Goal: Transaction & Acquisition: Purchase product/service

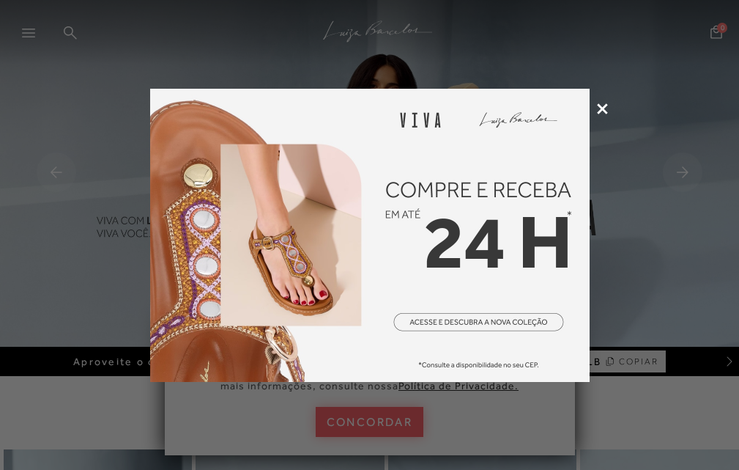
click at [604, 111] on icon at bounding box center [602, 108] width 11 height 11
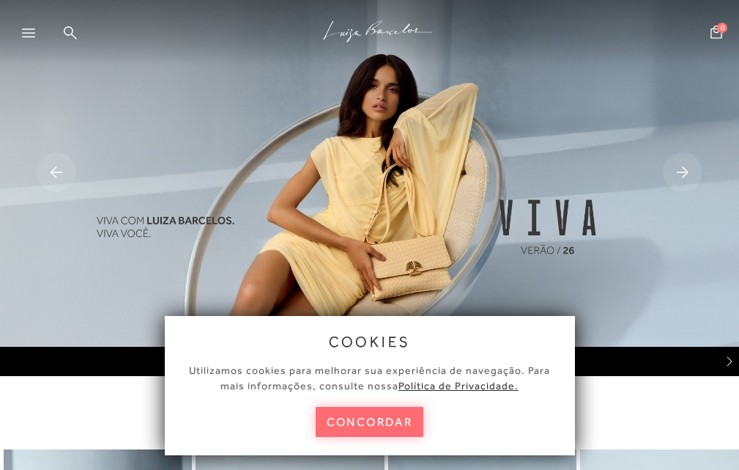
click at [375, 419] on button "concordar" at bounding box center [370, 422] width 108 height 30
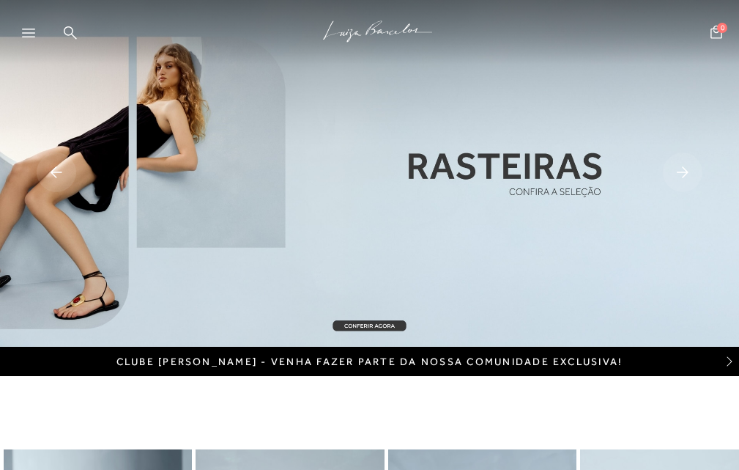
click at [29, 30] on icon at bounding box center [28, 33] width 13 height 9
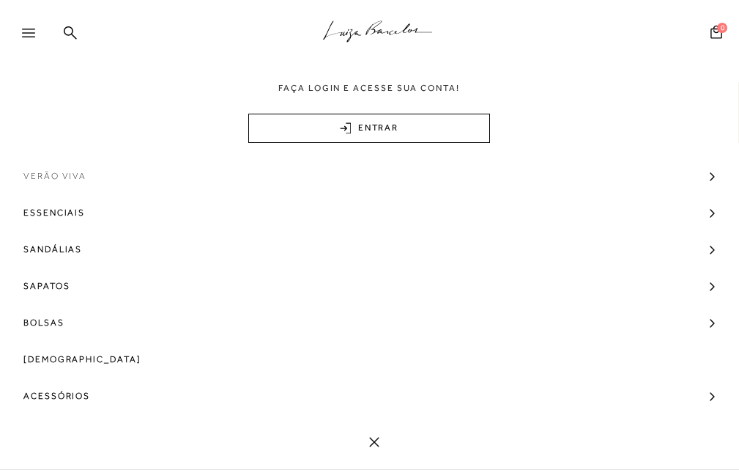
click at [75, 174] on span "Verão Viva" at bounding box center [54, 175] width 63 height 37
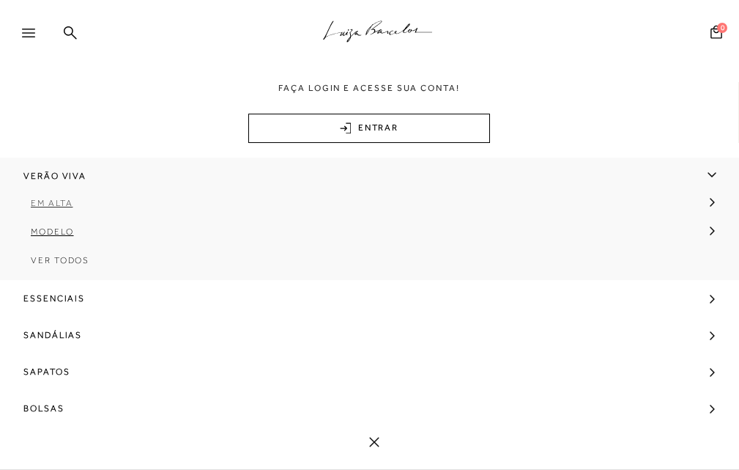
click at [63, 207] on span "Em alta" at bounding box center [52, 203] width 42 height 10
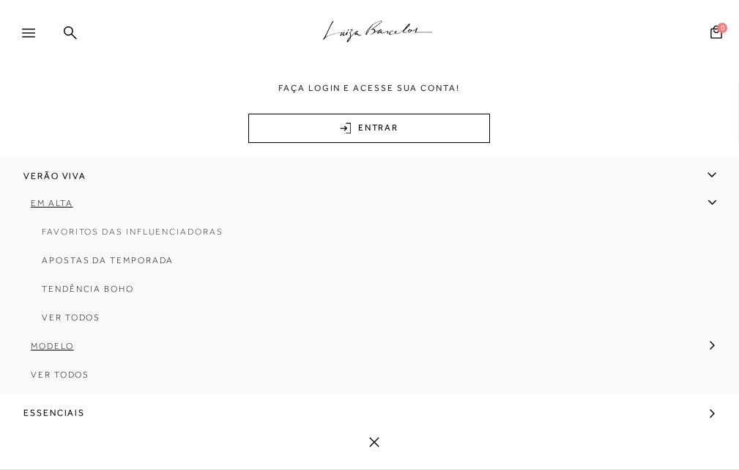
click at [103, 231] on span "Favoritos das Influenciadoras" at bounding box center [133, 231] width 182 height 10
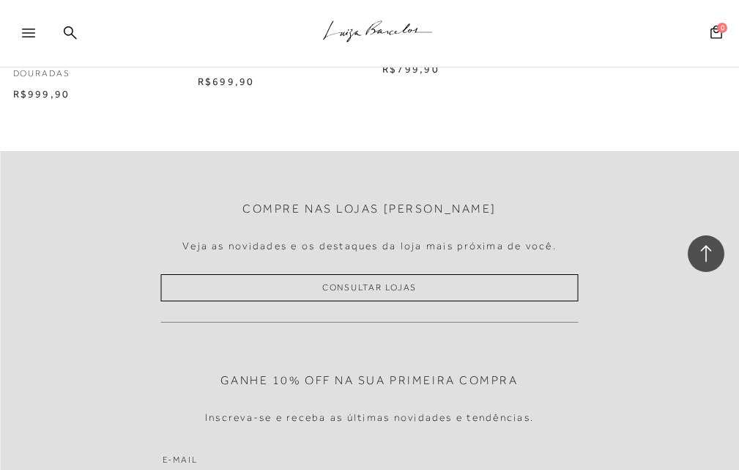
scroll to position [1553, 0]
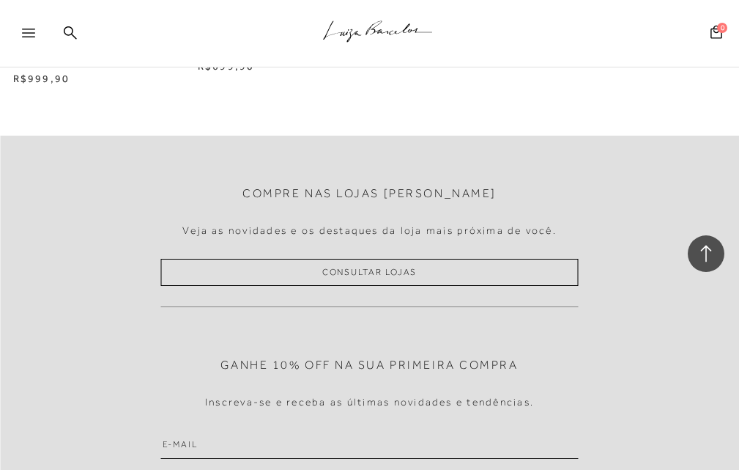
click at [34, 34] on icon at bounding box center [28, 33] width 13 height 9
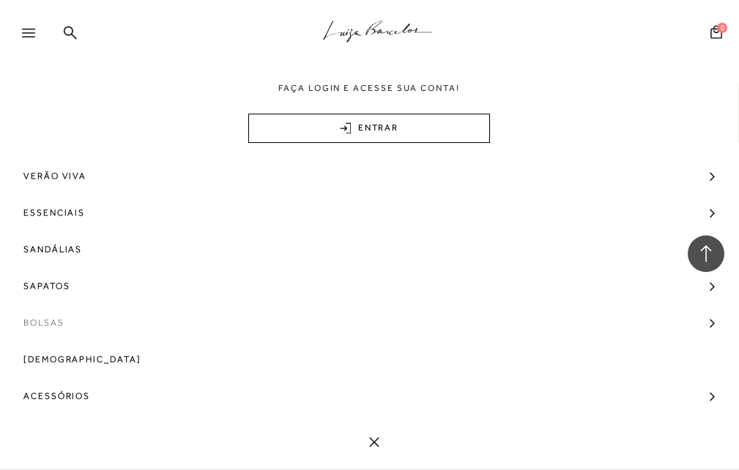
click at [48, 322] on span "Bolsas" at bounding box center [43, 322] width 41 height 37
click at [42, 382] on span "Shape" at bounding box center [48, 378] width 34 height 10
click at [64, 408] on span "Tiracolo" at bounding box center [68, 406] width 52 height 10
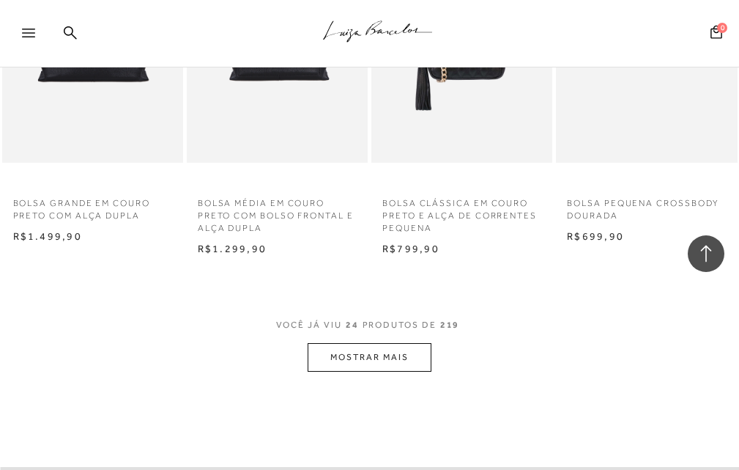
scroll to position [2168, 0]
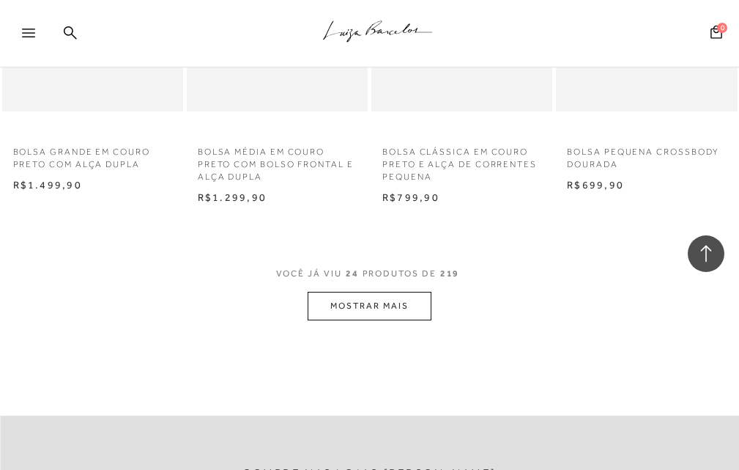
click at [335, 320] on button "MOSTRAR MAIS" at bounding box center [369, 306] width 123 height 29
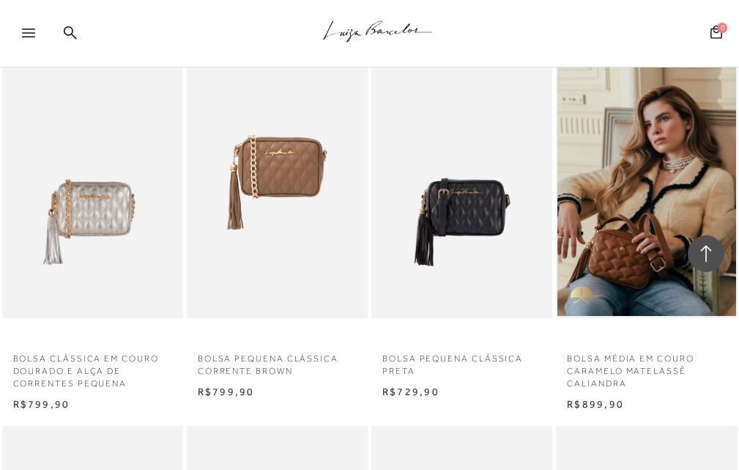
scroll to position [2344, 0]
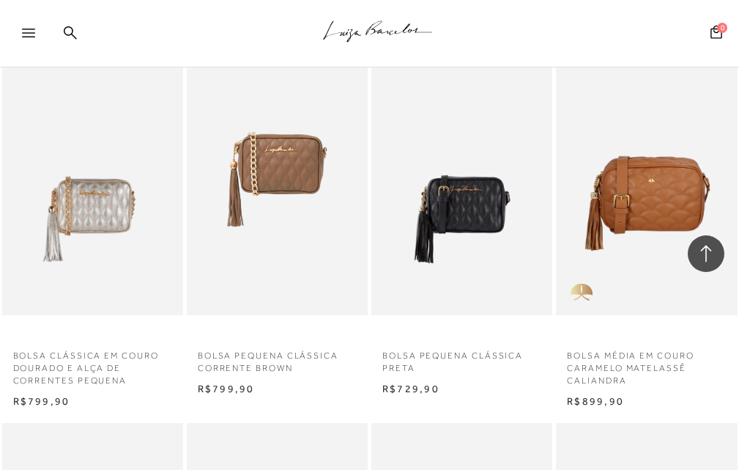
click at [661, 233] on img at bounding box center [646, 179] width 179 height 272
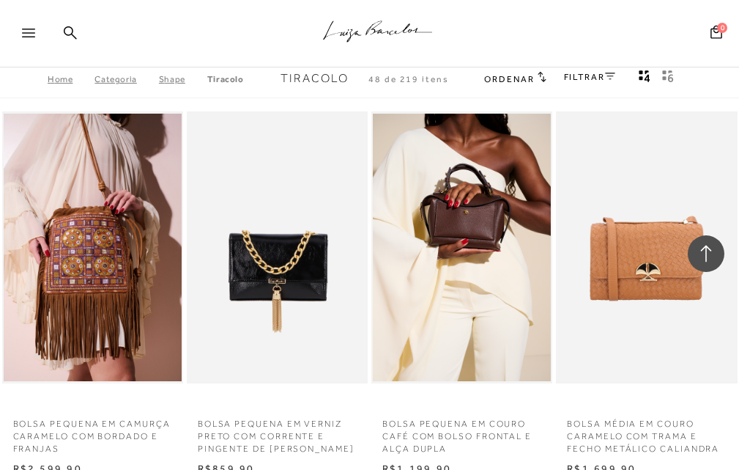
scroll to position [2344, 0]
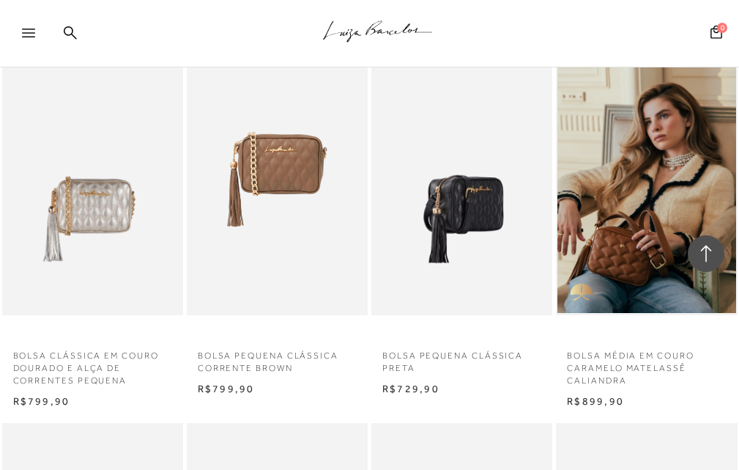
click at [454, 248] on img at bounding box center [462, 179] width 179 height 272
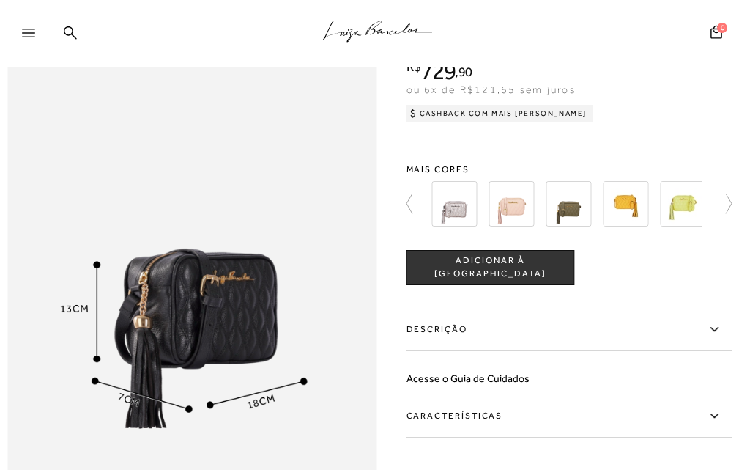
scroll to position [555, 0]
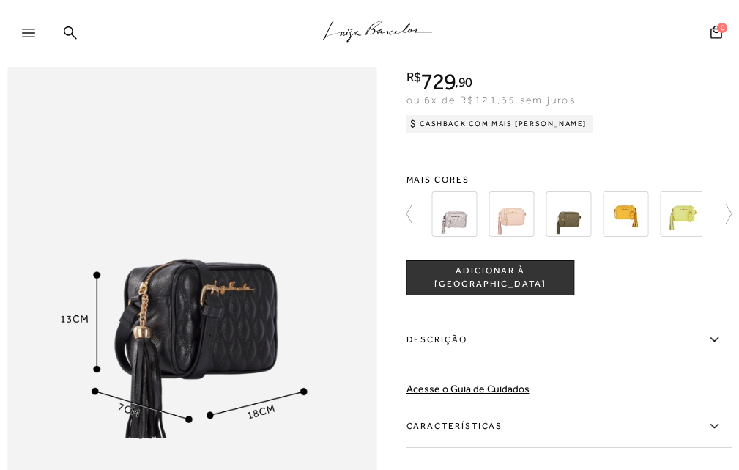
click at [506, 236] on img at bounding box center [511, 212] width 45 height 45
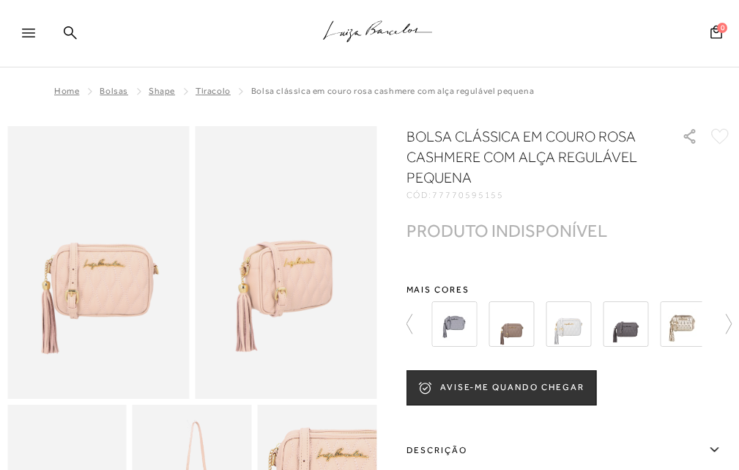
click at [693, 325] on img at bounding box center [683, 323] width 45 height 45
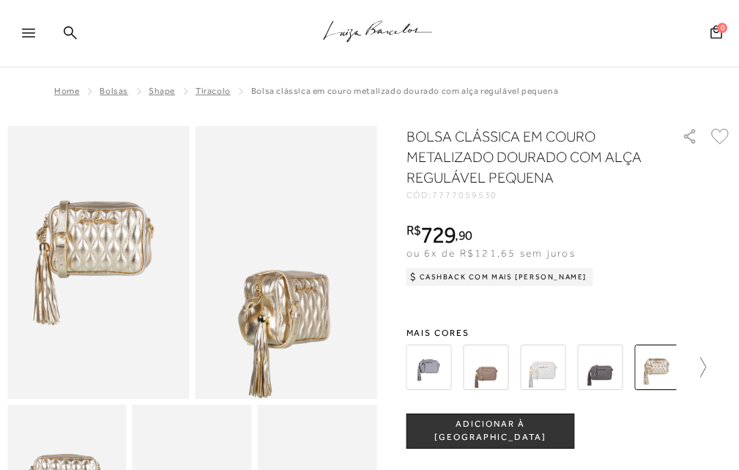
click at [711, 367] on div at bounding box center [570, 367] width 326 height 54
